Goal: Task Accomplishment & Management: Use online tool/utility

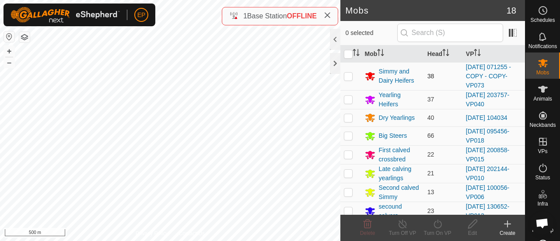
click at [357, 73] on td at bounding box center [350, 76] width 21 height 28
checkbox input "false"
click at [26, 40] on button "button" at bounding box center [24, 37] width 10 height 10
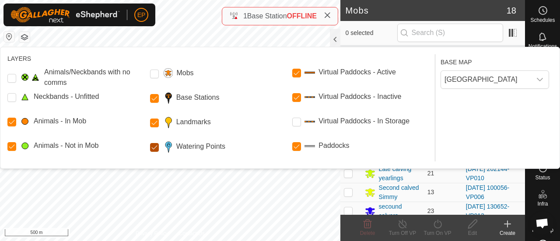
click at [154, 149] on Points "Watering Points" at bounding box center [154, 147] width 9 height 9
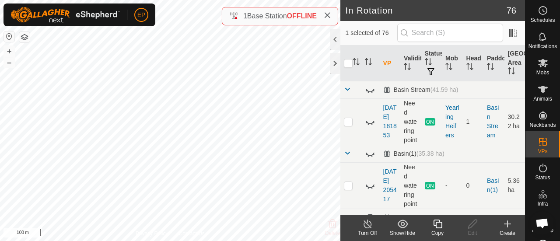
click at [435, 229] on icon at bounding box center [437, 224] width 11 height 10
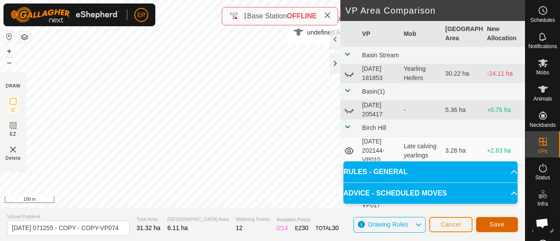
click at [489, 229] on button "Save" at bounding box center [497, 224] width 42 height 15
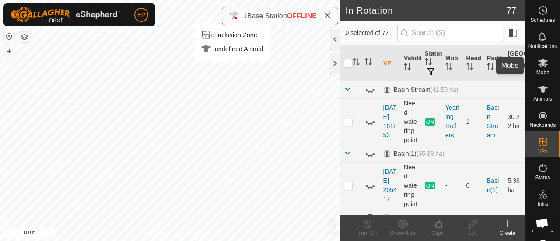
click at [535, 66] on es-mob-svg-icon at bounding box center [543, 63] width 16 height 14
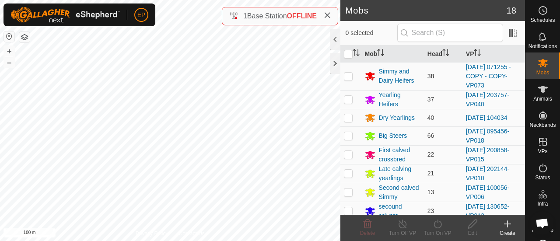
click at [346, 79] on td at bounding box center [350, 76] width 21 height 28
checkbox input "true"
click at [439, 221] on icon at bounding box center [437, 224] width 8 height 9
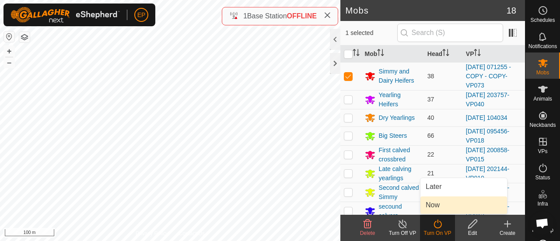
click at [431, 208] on link "Now" at bounding box center [463, 204] width 87 height 17
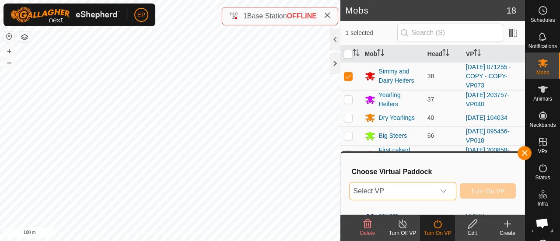
click at [378, 193] on span "Select VP" at bounding box center [392, 190] width 85 height 17
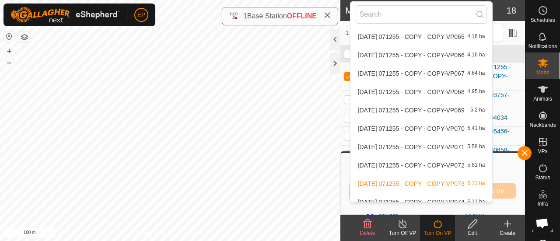
scroll to position [414, 0]
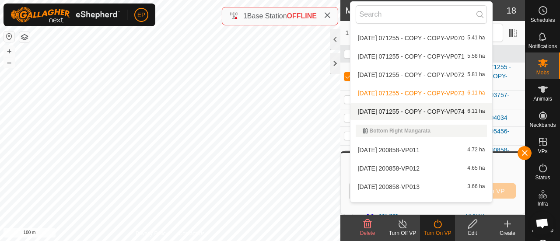
click at [455, 111] on li "[DATE] 071255 - COPY - COPY-VP074 6.11 ha" at bounding box center [421, 111] width 142 height 17
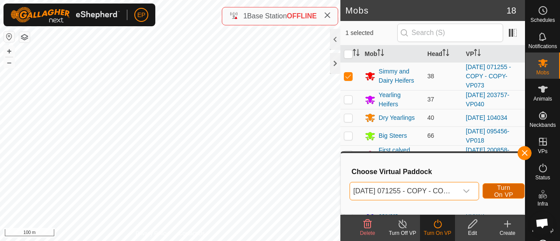
click at [493, 189] on button "Turn On VP" at bounding box center [503, 190] width 42 height 15
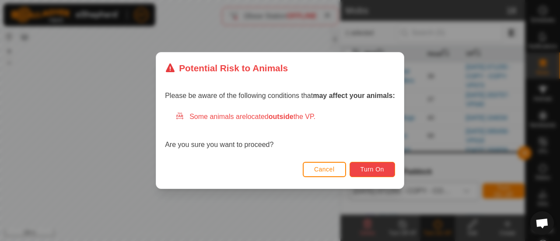
click at [373, 168] on span "Turn On" at bounding box center [372, 169] width 24 height 7
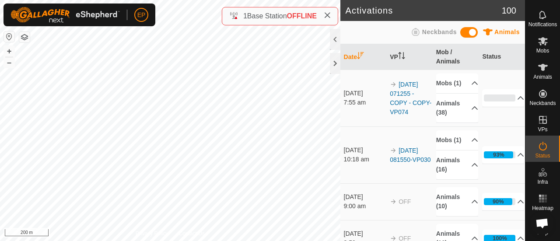
scroll to position [25, 0]
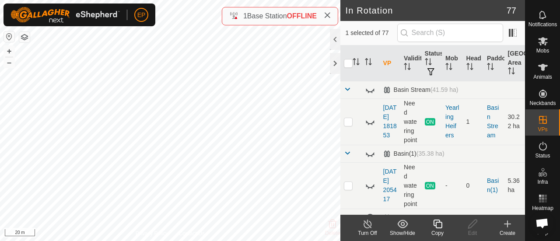
click at [439, 227] on icon at bounding box center [437, 224] width 11 height 10
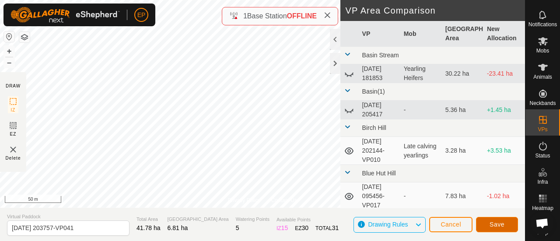
click at [495, 221] on span "Save" at bounding box center [496, 224] width 15 height 7
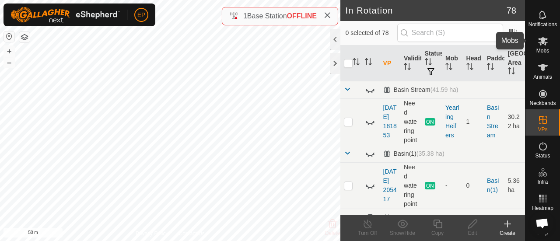
click at [541, 38] on icon at bounding box center [543, 41] width 10 height 10
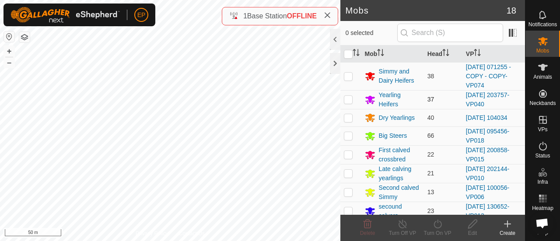
click at [345, 98] on p-checkbox at bounding box center [348, 99] width 9 height 7
checkbox input "true"
click at [436, 223] on icon at bounding box center [437, 224] width 11 height 10
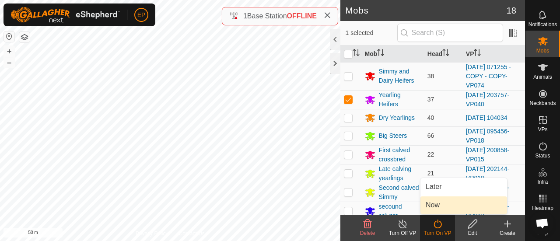
click at [432, 203] on link "Now" at bounding box center [463, 204] width 87 height 17
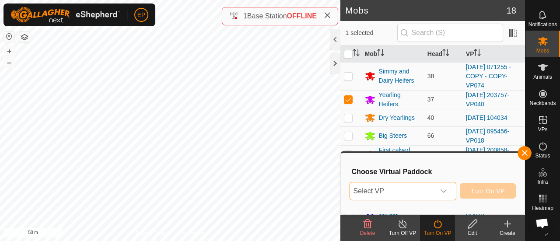
click at [423, 193] on span "Select VP" at bounding box center [392, 190] width 85 height 17
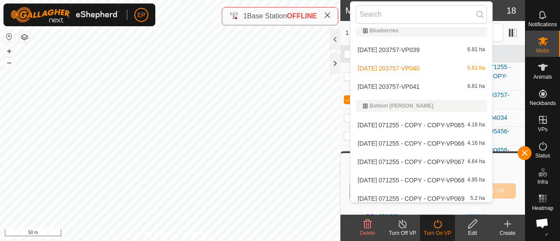
scroll to position [243, 0]
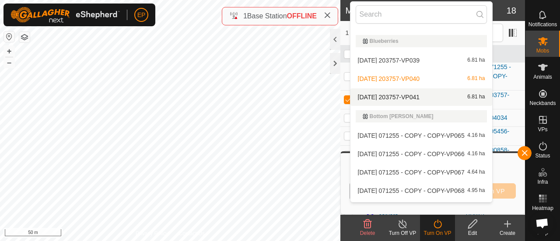
click at [420, 101] on li "[DATE] 203757-VP041 6.81 ha" at bounding box center [421, 96] width 142 height 17
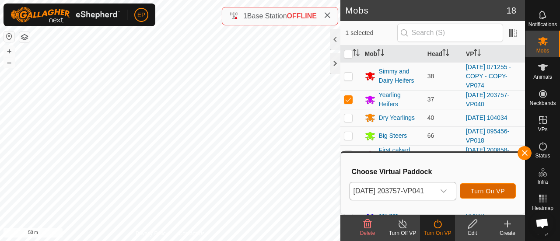
click at [492, 189] on span "Turn On VP" at bounding box center [488, 191] width 34 height 7
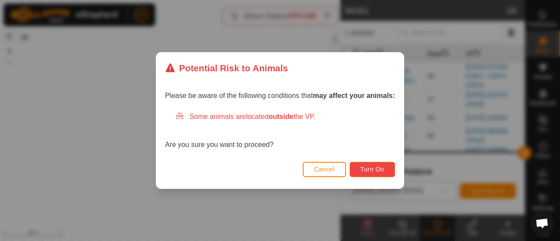
click at [383, 167] on span "Turn On" at bounding box center [372, 169] width 24 height 7
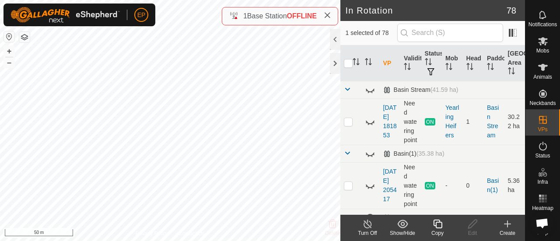
checkbox input "false"
checkbox input "true"
click at [436, 227] on icon at bounding box center [437, 224] width 11 height 10
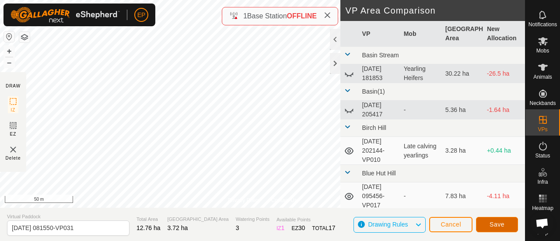
click at [501, 218] on button "Save" at bounding box center [497, 224] width 42 height 15
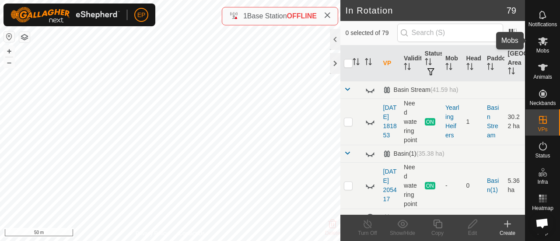
click at [540, 38] on icon at bounding box center [543, 41] width 10 height 8
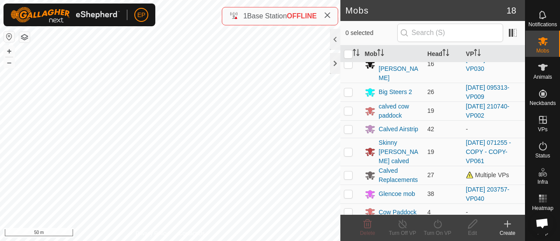
scroll to position [163, 0]
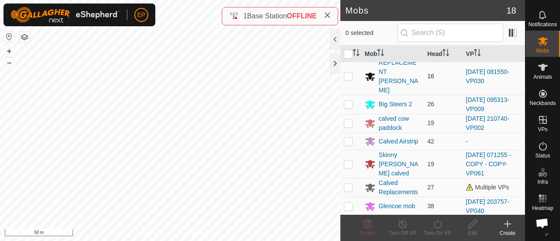
click at [347, 73] on p-checkbox at bounding box center [348, 76] width 9 height 7
checkbox input "true"
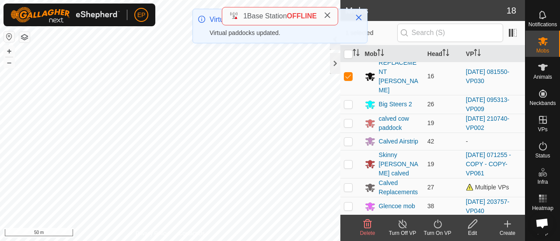
click at [440, 226] on icon at bounding box center [437, 224] width 11 height 10
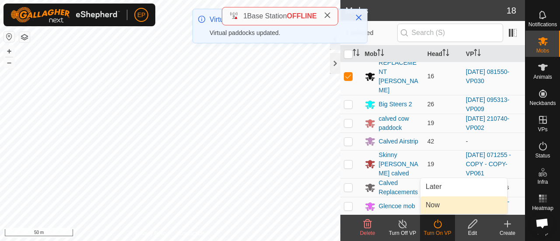
click at [436, 204] on link "Now" at bounding box center [463, 204] width 87 height 17
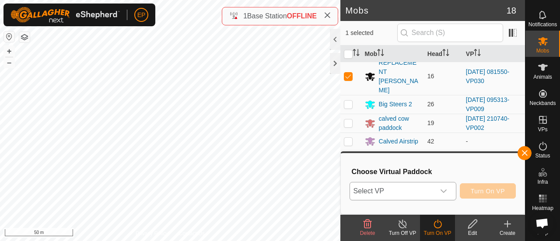
click at [421, 193] on span "Select VP" at bounding box center [392, 190] width 85 height 17
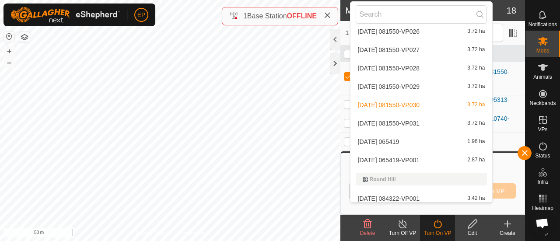
scroll to position [1564, 0]
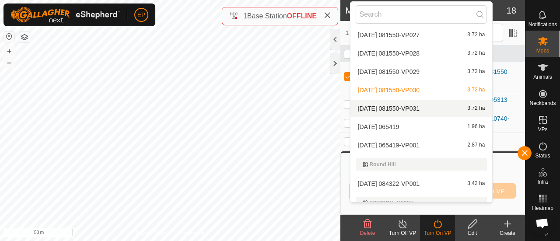
click at [399, 109] on li "[DATE] 081550-VP031 3.72 ha" at bounding box center [421, 108] width 142 height 17
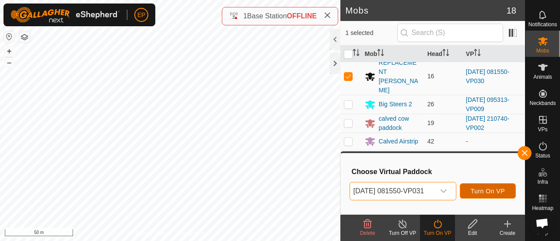
click at [482, 189] on span "Turn On VP" at bounding box center [488, 191] width 34 height 7
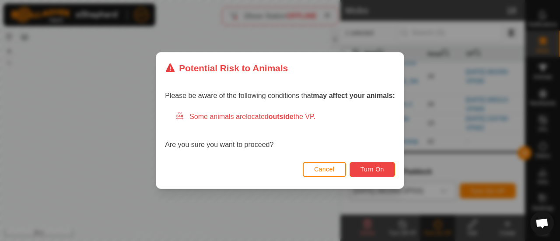
click at [382, 170] on span "Turn On" at bounding box center [372, 169] width 24 height 7
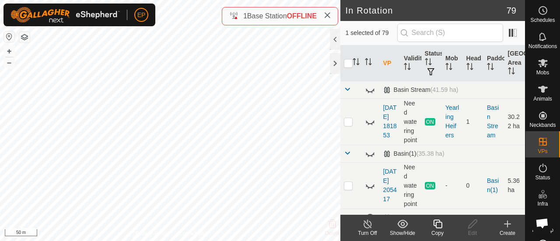
click at [435, 224] on icon at bounding box center [437, 224] width 11 height 10
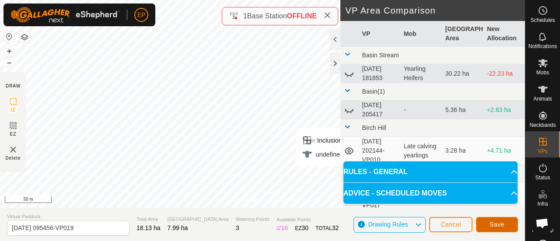
click at [492, 218] on button "Save" at bounding box center [497, 224] width 42 height 15
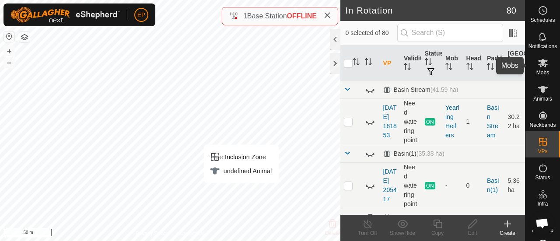
click at [538, 68] on icon at bounding box center [543, 63] width 10 height 10
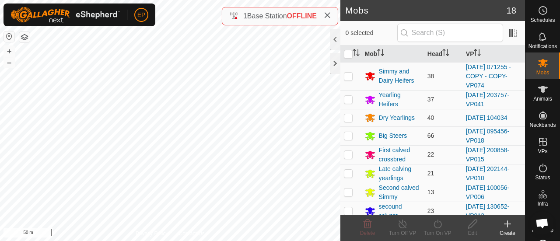
click at [348, 133] on p-checkbox at bounding box center [348, 135] width 9 height 7
checkbox input "true"
click at [438, 230] on div "Turn On VP" at bounding box center [437, 233] width 35 height 8
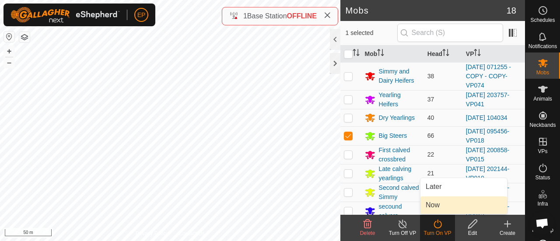
click at [433, 209] on link "Now" at bounding box center [463, 204] width 87 height 17
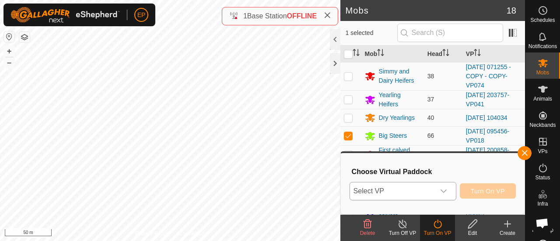
click at [427, 195] on span "Select VP" at bounding box center [392, 190] width 85 height 17
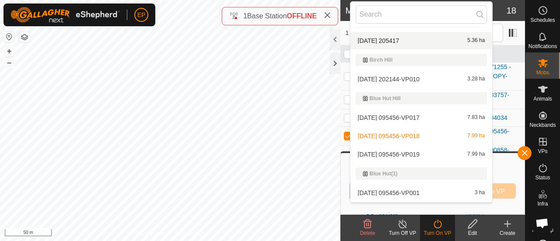
scroll to position [58, 0]
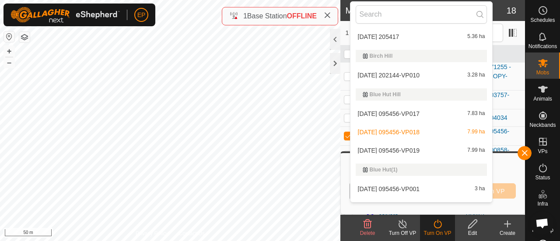
click at [429, 147] on li "[DATE] 095456-VP019 7.99 ha" at bounding box center [421, 150] width 142 height 17
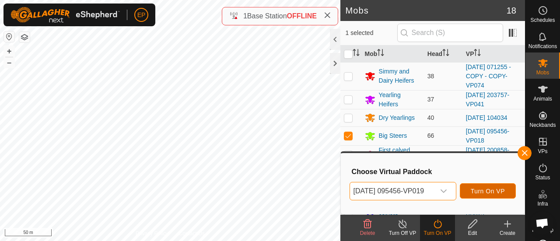
click at [500, 191] on span "Turn On VP" at bounding box center [488, 191] width 34 height 7
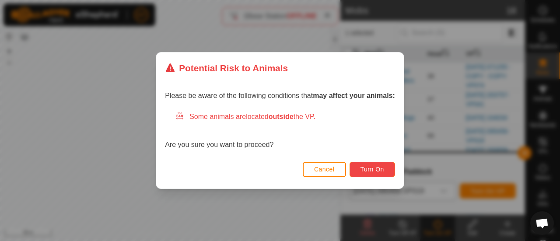
click at [370, 171] on span "Turn On" at bounding box center [372, 169] width 24 height 7
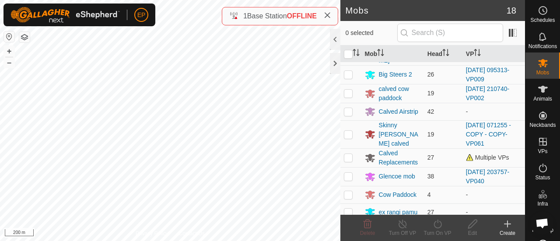
scroll to position [185, 0]
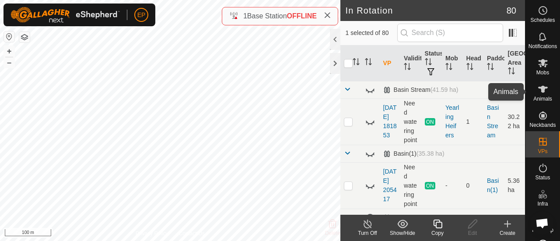
click at [542, 91] on icon at bounding box center [543, 89] width 10 height 10
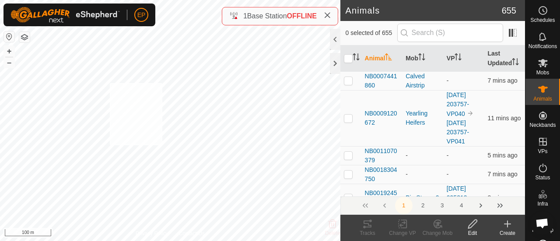
checkbox input "true"
click at [440, 224] on icon at bounding box center [437, 224] width 11 height 10
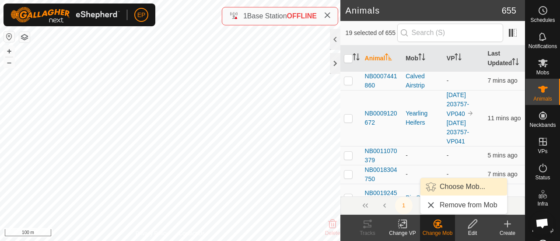
click at [456, 184] on link "Choose Mob..." at bounding box center [463, 186] width 87 height 17
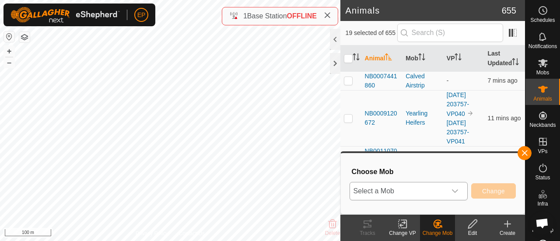
click at [366, 190] on span "Select a Mob" at bounding box center [398, 190] width 96 height 17
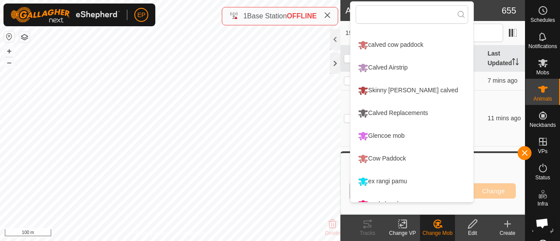
scroll to position [234, 0]
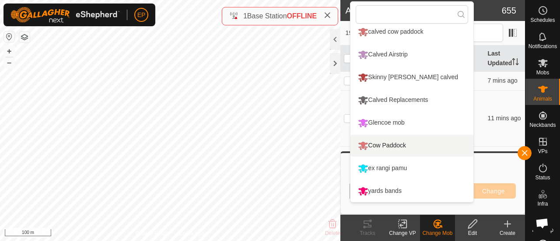
click at [401, 143] on li "Cow Paddock" at bounding box center [411, 146] width 123 height 22
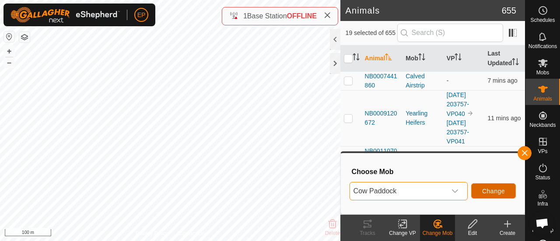
click at [491, 188] on span "Change" at bounding box center [493, 191] width 23 height 7
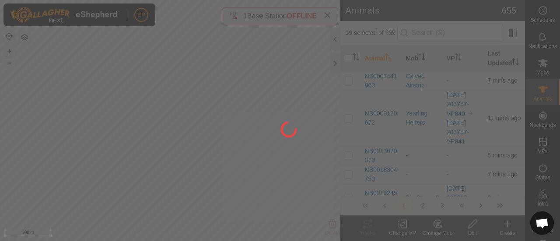
checkbox input "false"
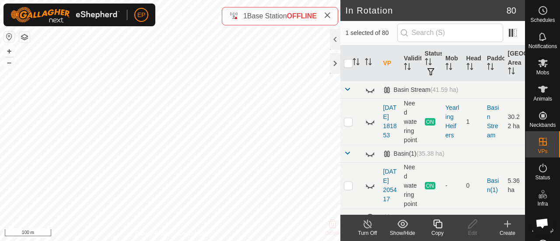
click at [436, 227] on icon at bounding box center [437, 224] width 9 height 9
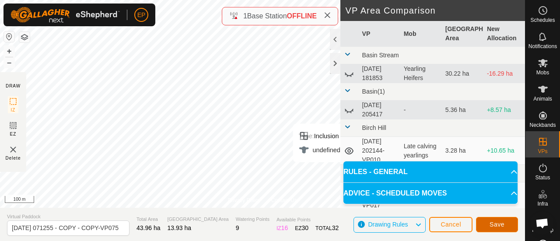
click at [486, 223] on button "Save" at bounding box center [497, 224] width 42 height 15
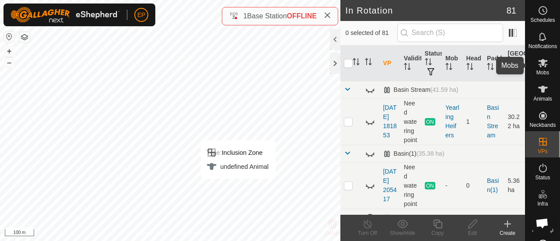
click at [538, 65] on icon at bounding box center [543, 63] width 10 height 8
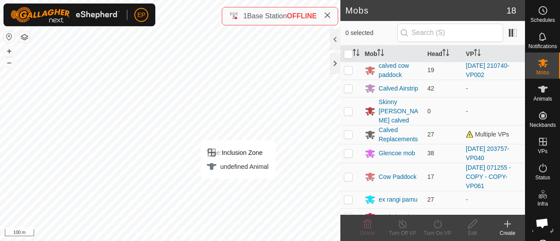
scroll to position [227, 0]
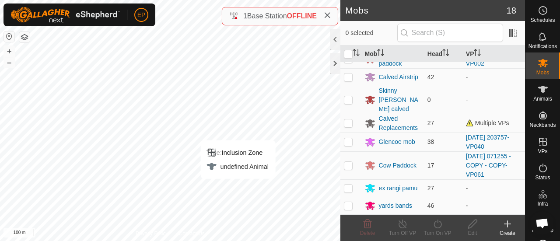
click at [350, 165] on p-checkbox at bounding box center [348, 165] width 9 height 7
checkbox input "true"
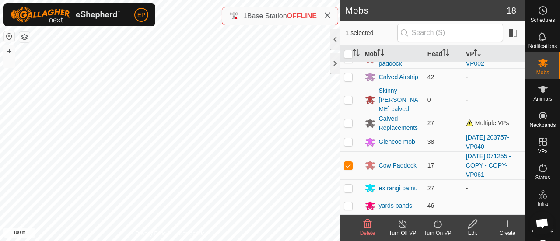
click at [436, 226] on icon at bounding box center [437, 224] width 11 height 10
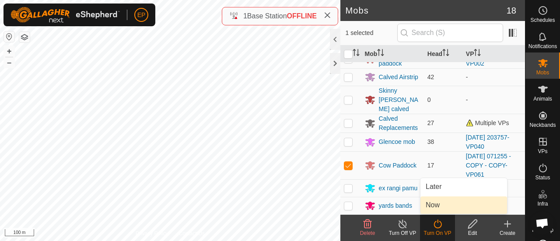
click at [433, 206] on link "Now" at bounding box center [463, 204] width 87 height 17
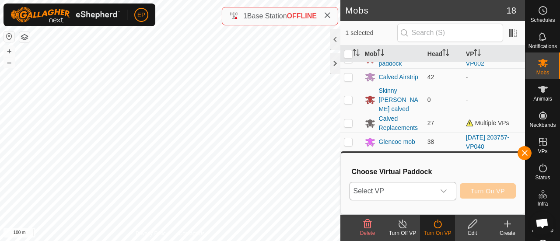
click at [422, 189] on span "Select VP" at bounding box center [392, 190] width 85 height 17
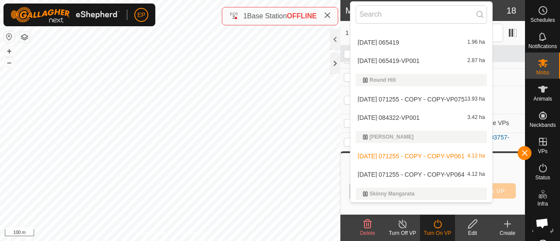
scroll to position [1655, 0]
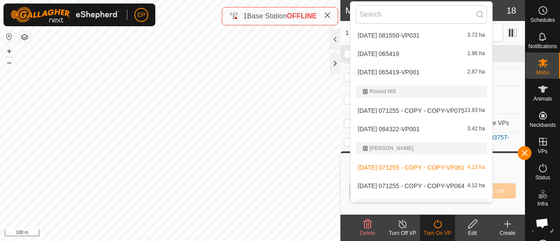
click at [389, 106] on li "2025-08-12 071255 - COPY - COPY-VP075 13.93 ha" at bounding box center [421, 110] width 142 height 17
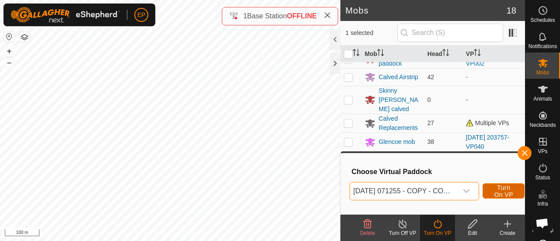
click at [506, 189] on span "Turn On VP" at bounding box center [503, 191] width 20 height 14
